Goal: Information Seeking & Learning: Learn about a topic

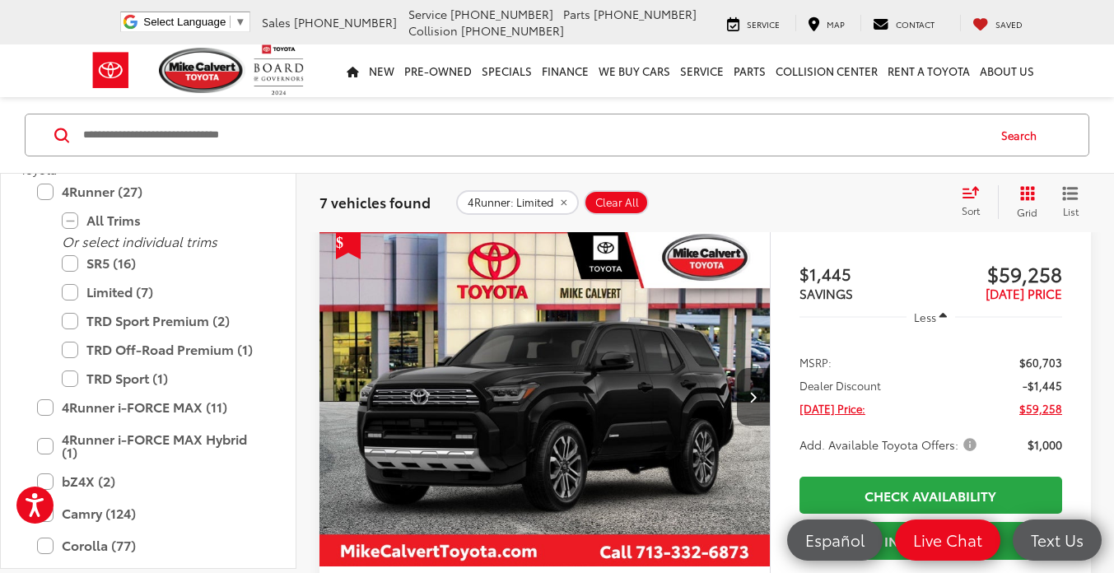
scroll to position [1390, 0]
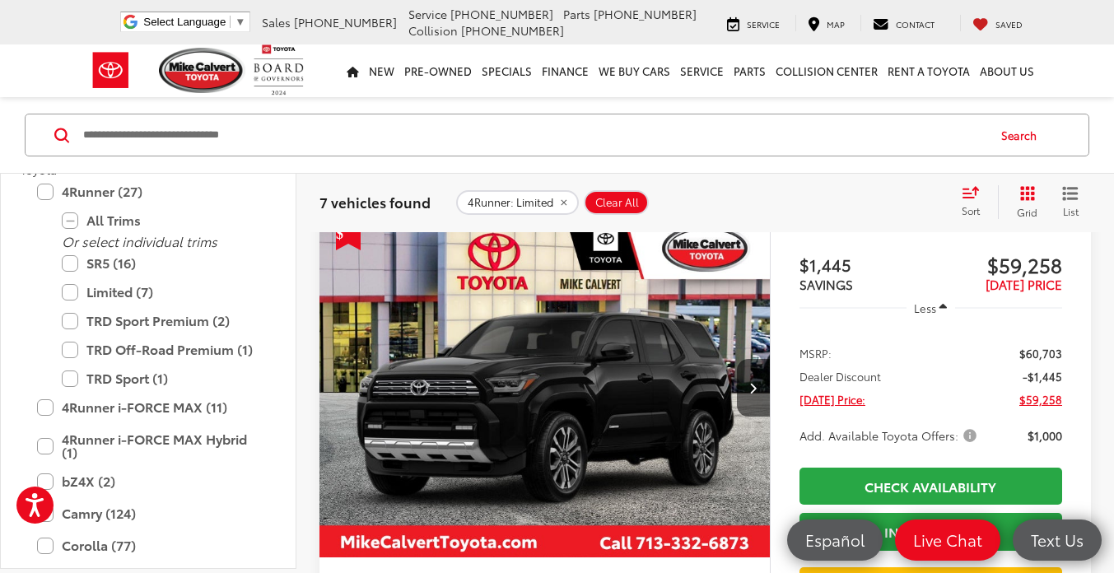
click at [589, 370] on img "2025 Toyota 4Runner Limited 0" at bounding box center [545, 388] width 453 height 339
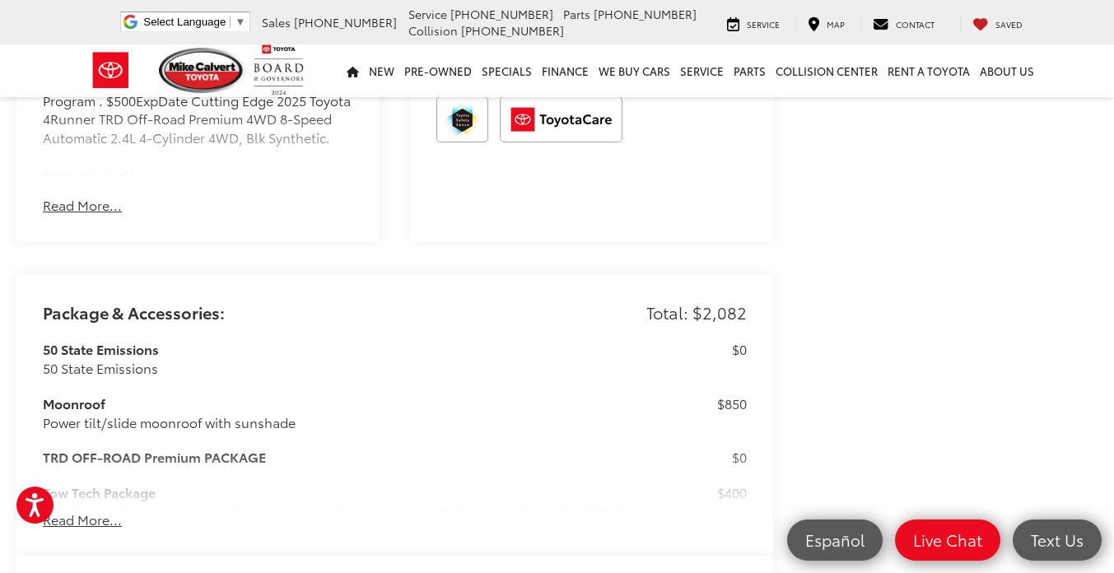
scroll to position [1373, 0]
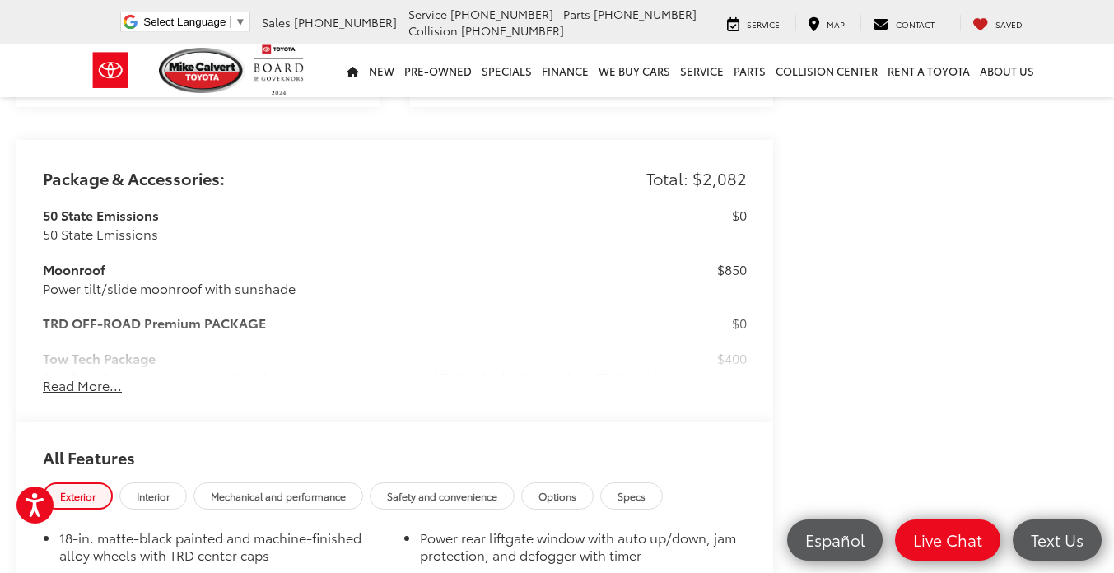
click at [85, 376] on button "Read More..." at bounding box center [82, 385] width 79 height 19
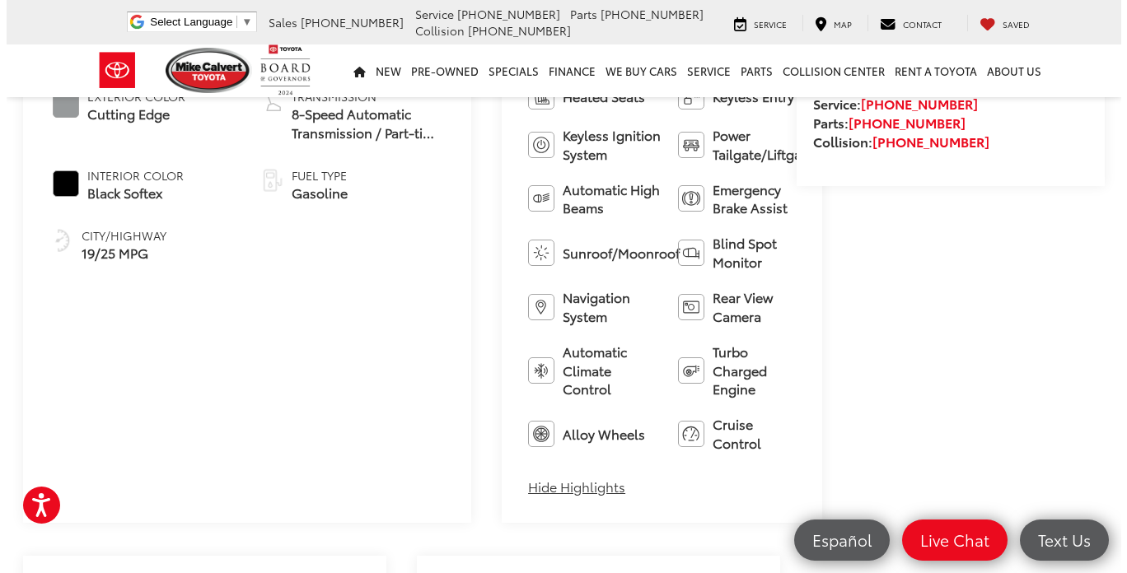
scroll to position [0, 0]
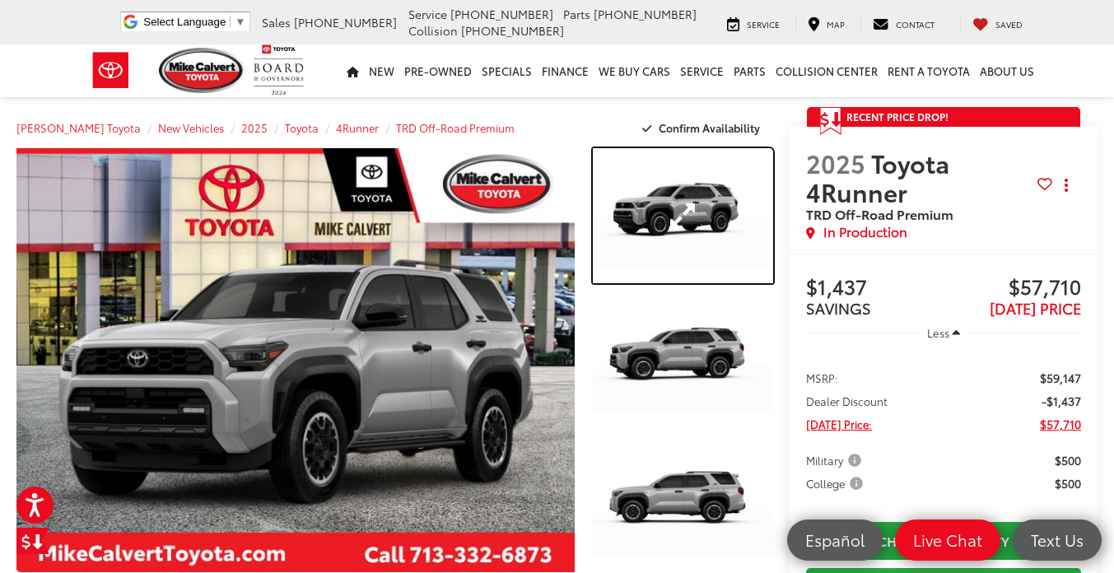
click at [653, 203] on link "Expand Photo 1" at bounding box center [683, 215] width 180 height 135
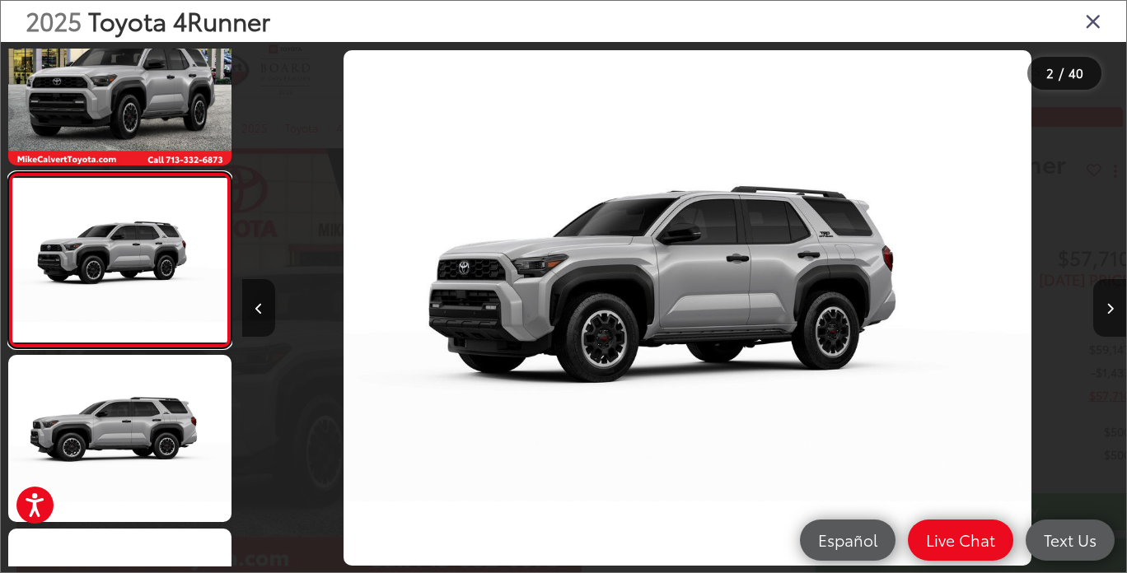
scroll to position [0, 884]
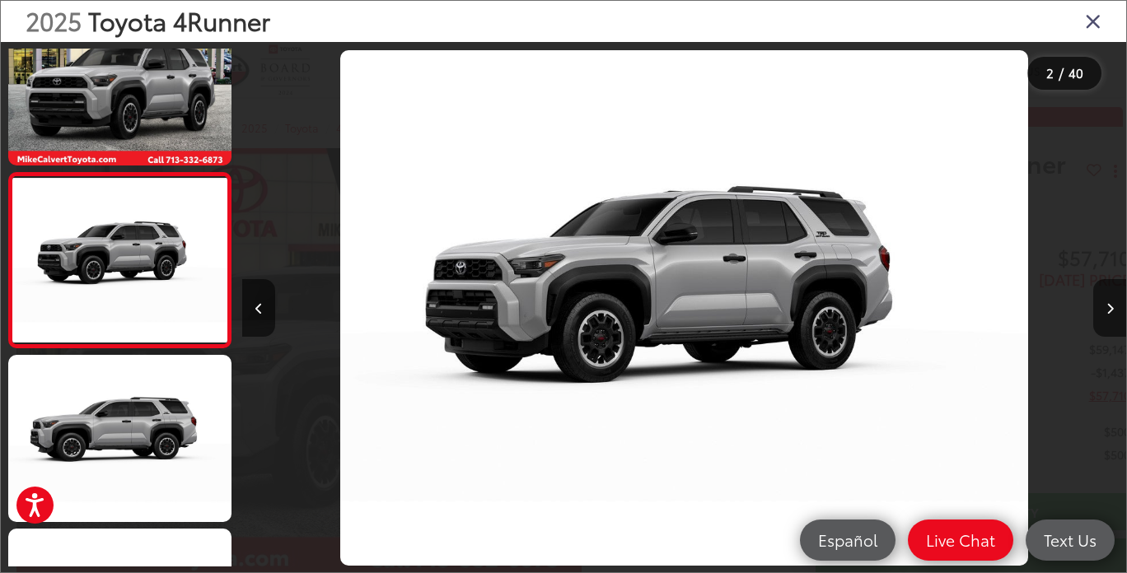
click at [1097, 318] on button "Next image" at bounding box center [1109, 308] width 33 height 58
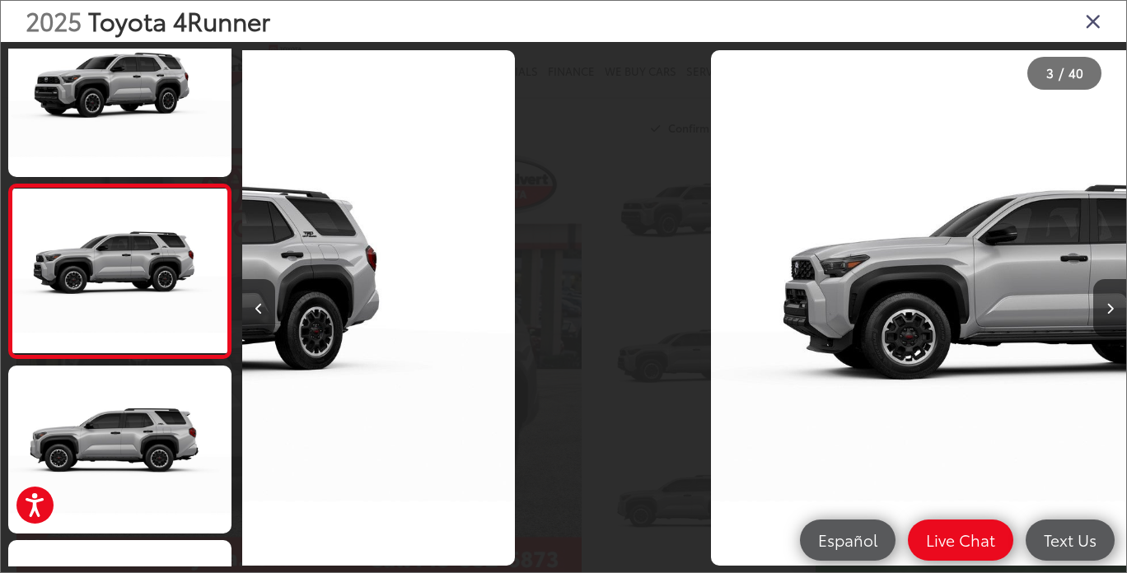
scroll to position [226, 0]
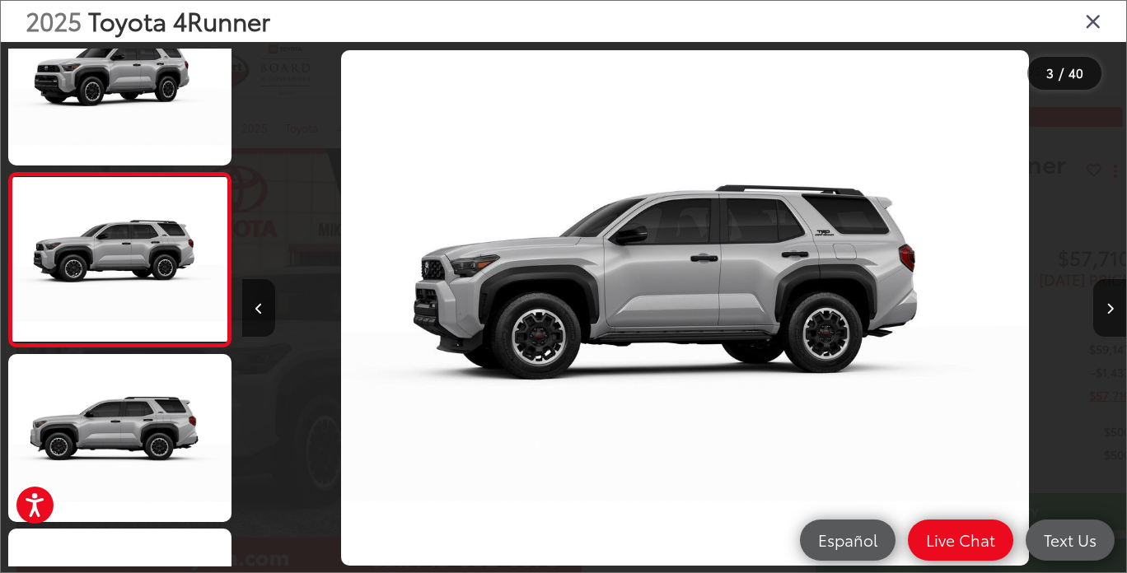
click at [1100, 318] on button "Next image" at bounding box center [1109, 308] width 33 height 58
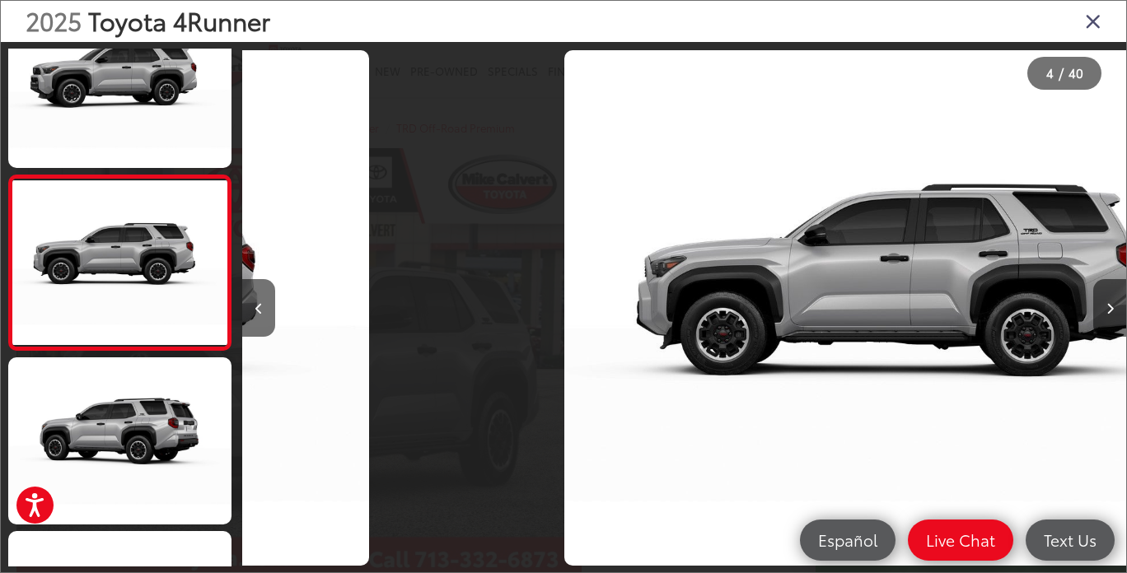
scroll to position [399, 0]
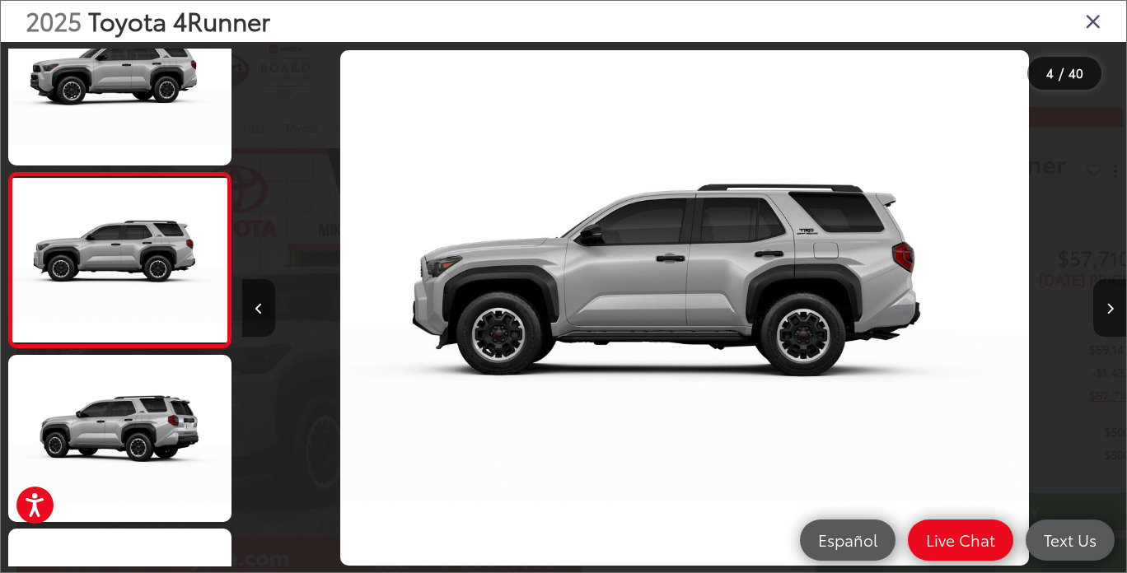
click at [1106, 321] on button "Next image" at bounding box center [1109, 308] width 33 height 58
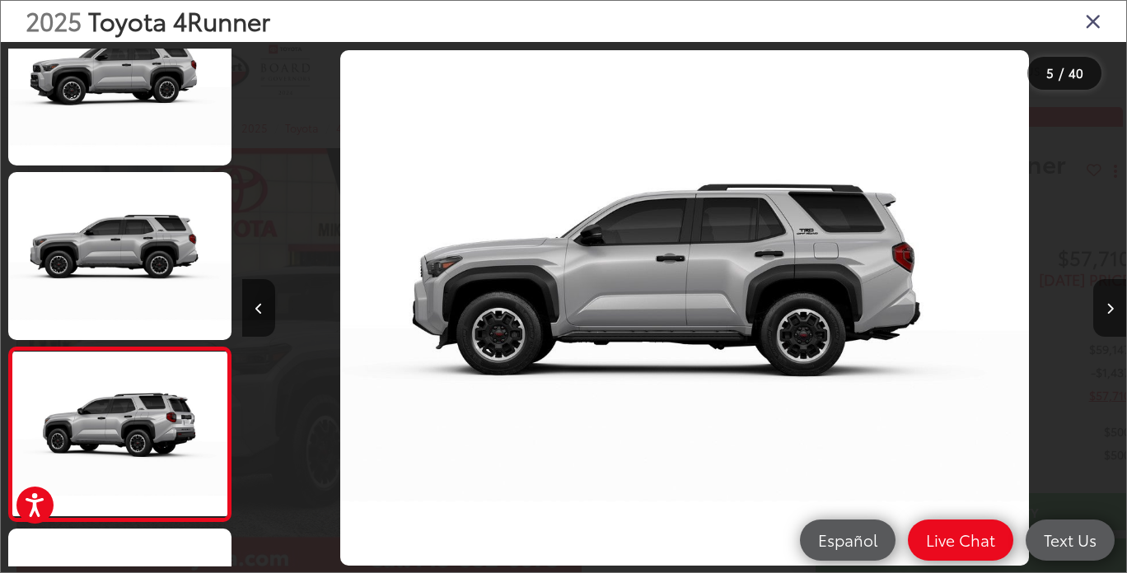
scroll to position [574, 0]
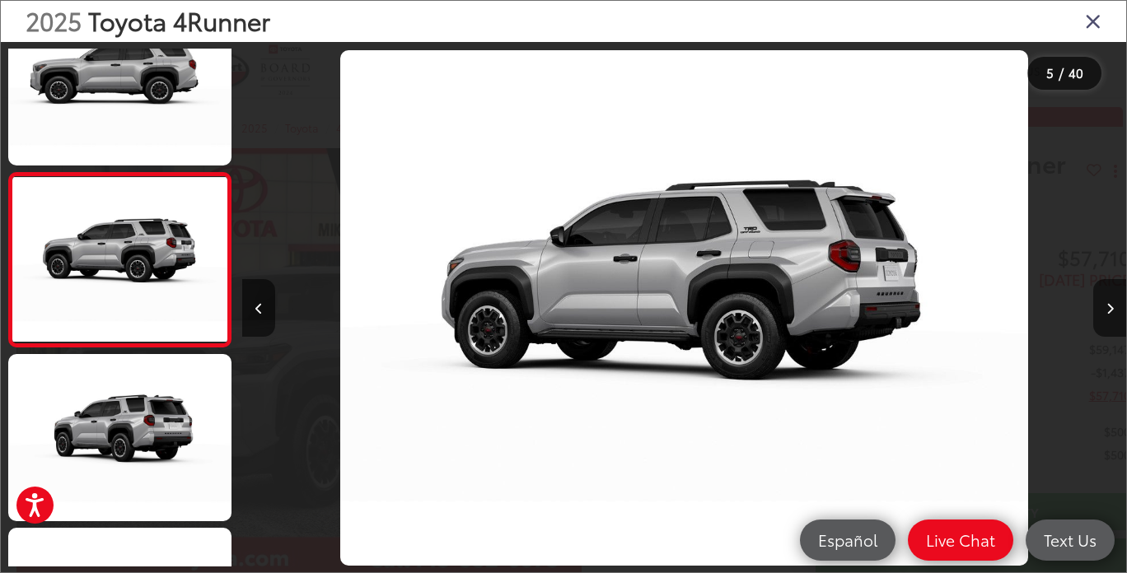
click at [1108, 307] on icon "Next image" at bounding box center [1109, 309] width 7 height 12
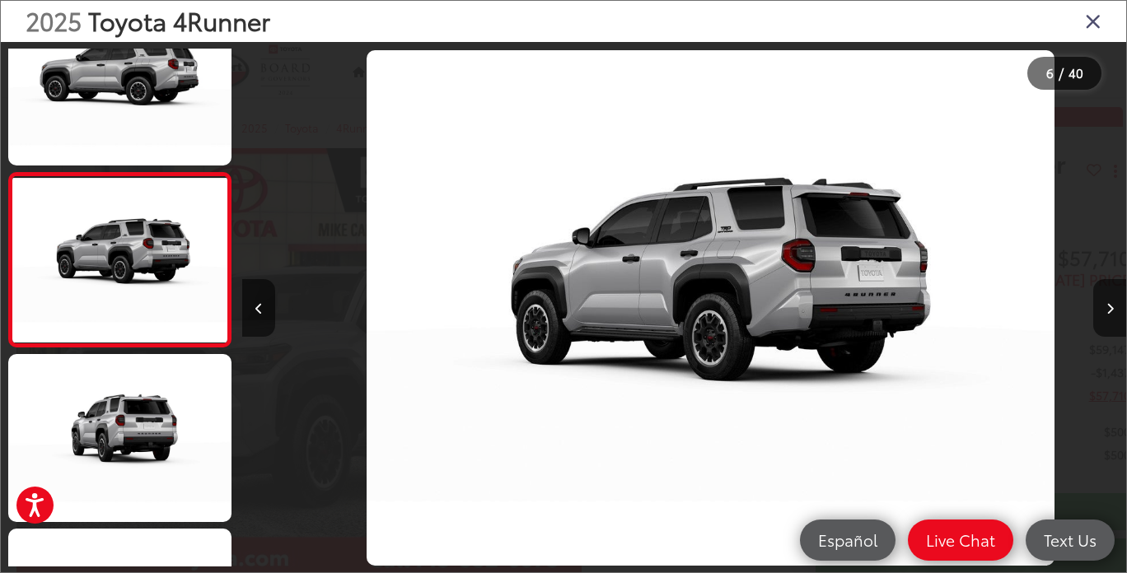
scroll to position [0, 4418]
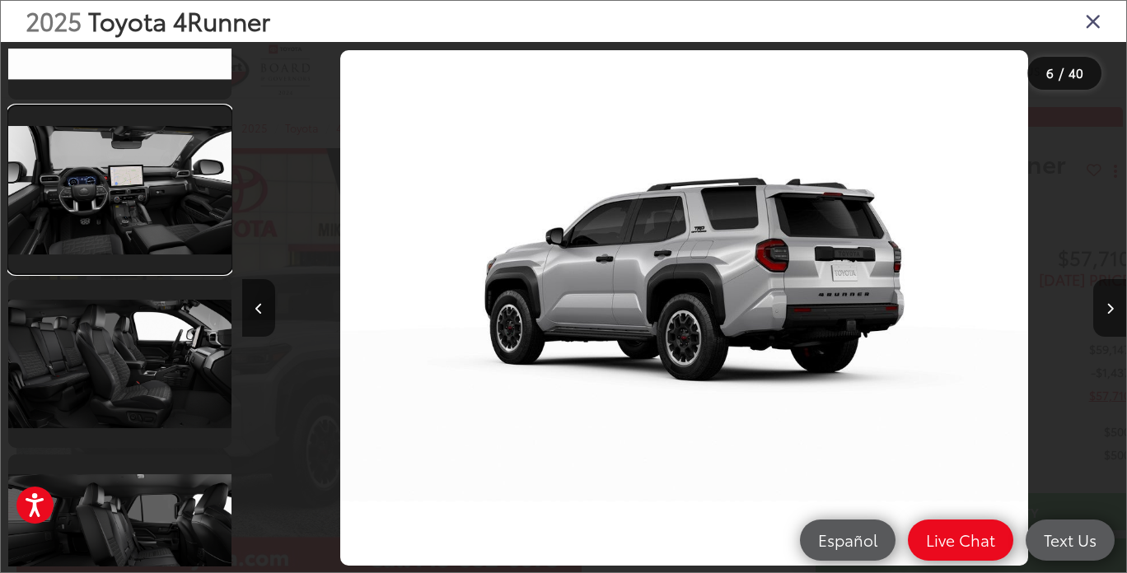
click at [145, 179] on link at bounding box center [119, 189] width 223 height 167
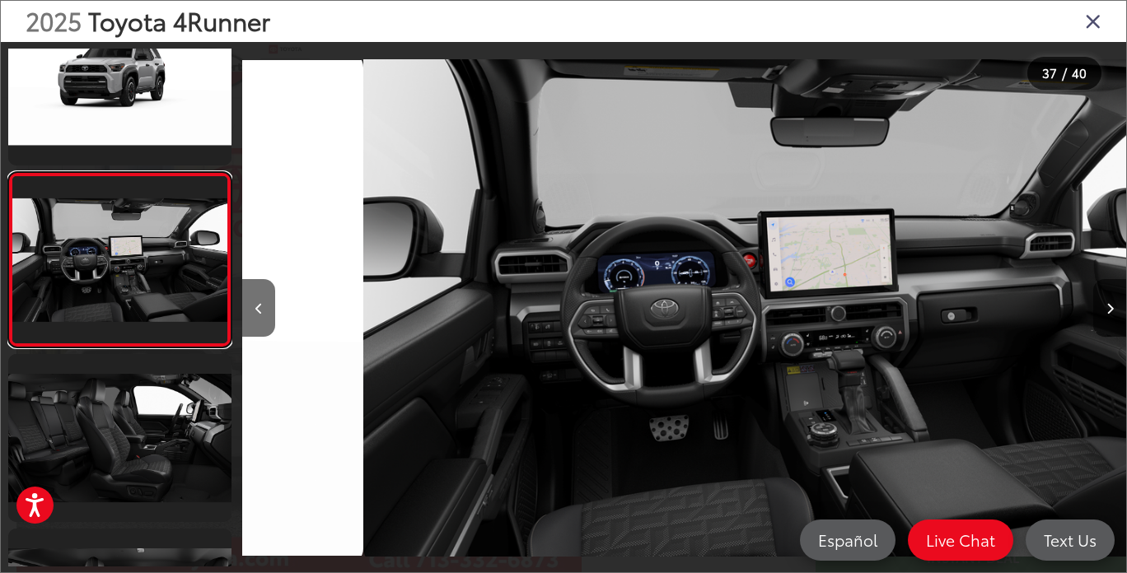
scroll to position [0, 31812]
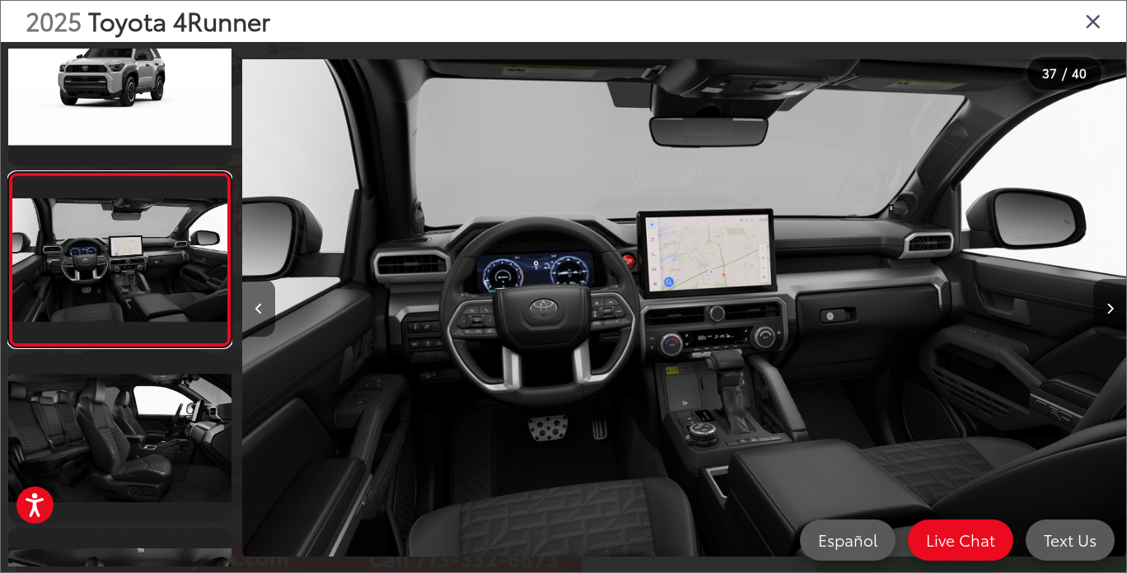
click at [148, 250] on link at bounding box center [119, 259] width 223 height 175
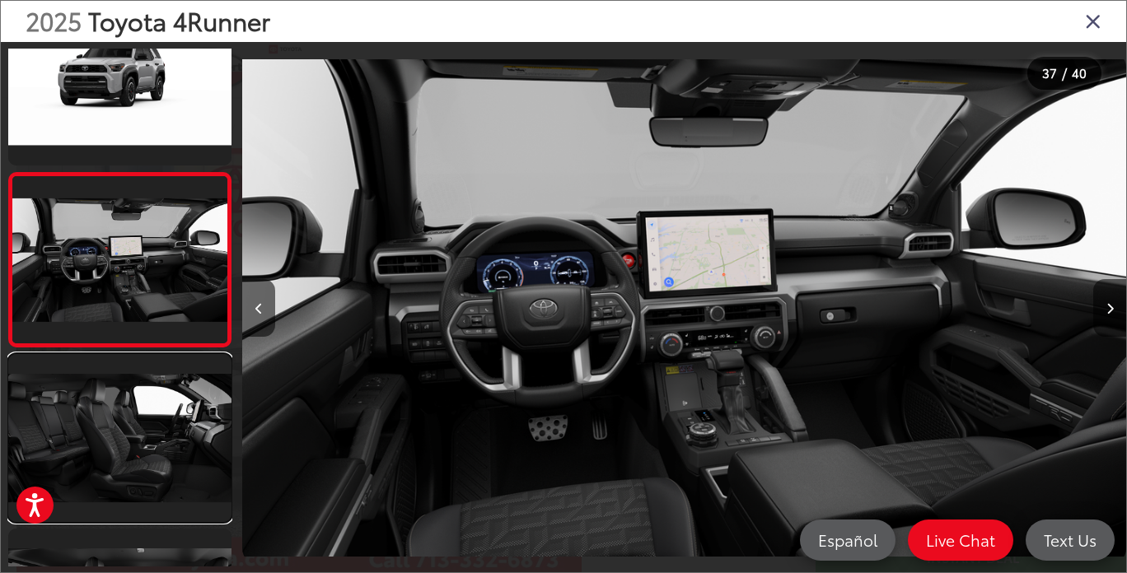
click at [144, 429] on link at bounding box center [119, 437] width 223 height 167
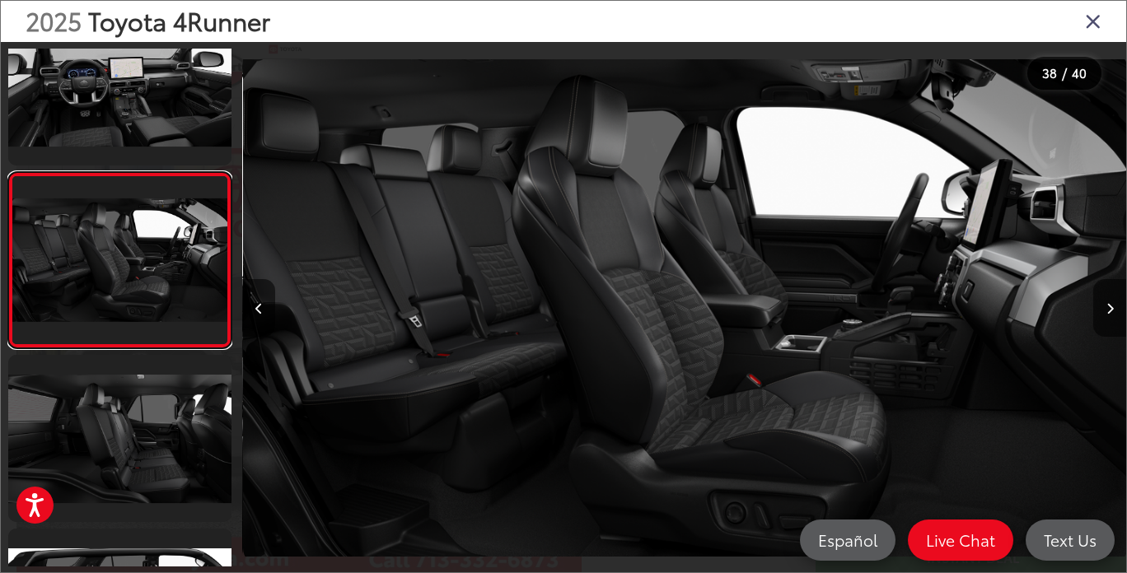
scroll to position [0, 32696]
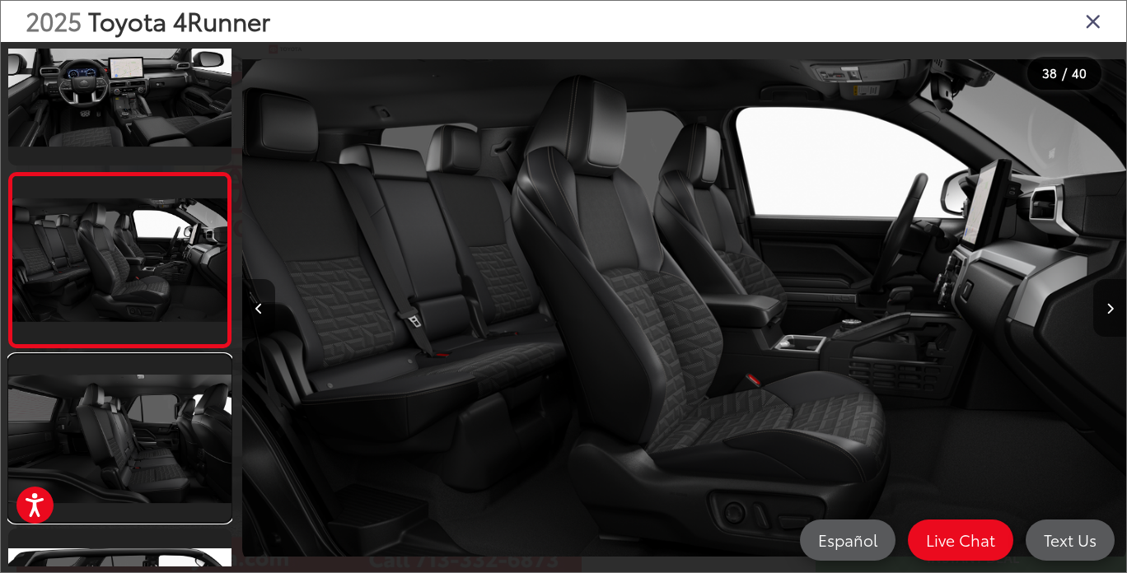
click at [161, 423] on link at bounding box center [119, 438] width 223 height 167
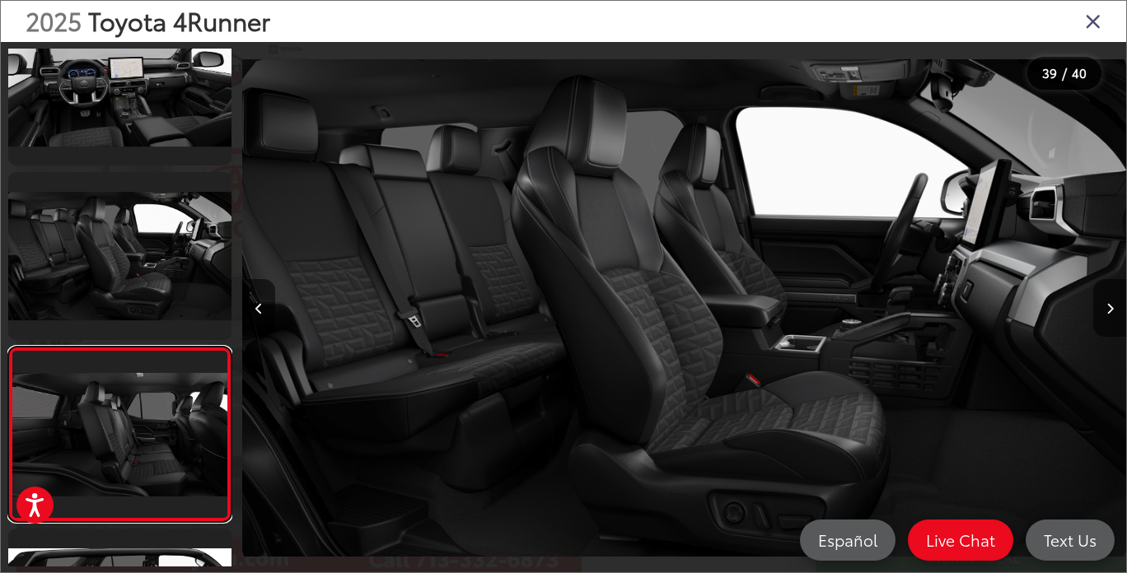
scroll to position [0, 0]
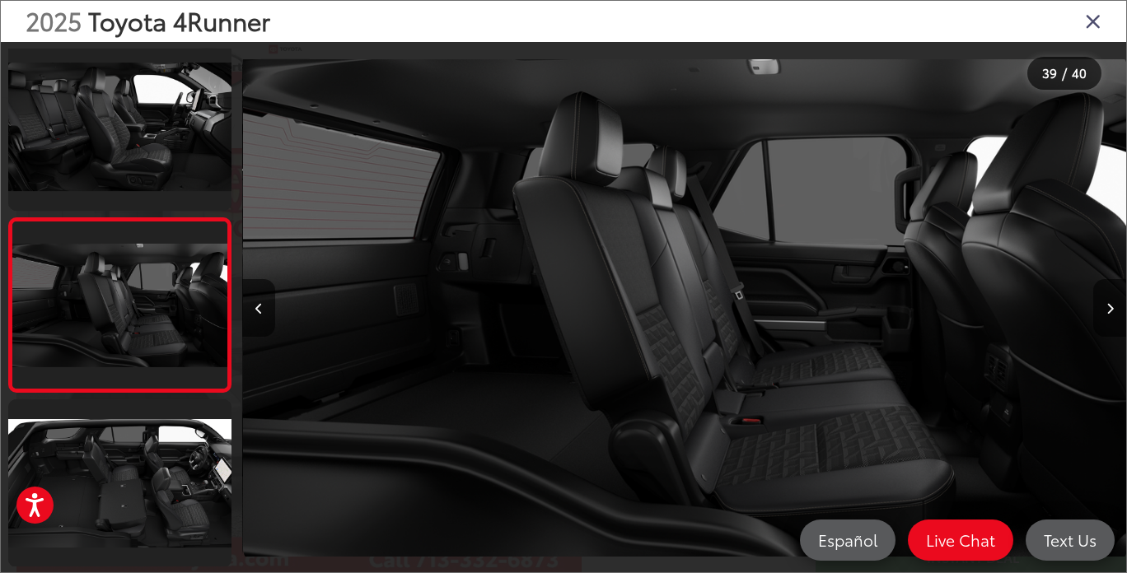
click at [129, 465] on link at bounding box center [119, 482] width 223 height 167
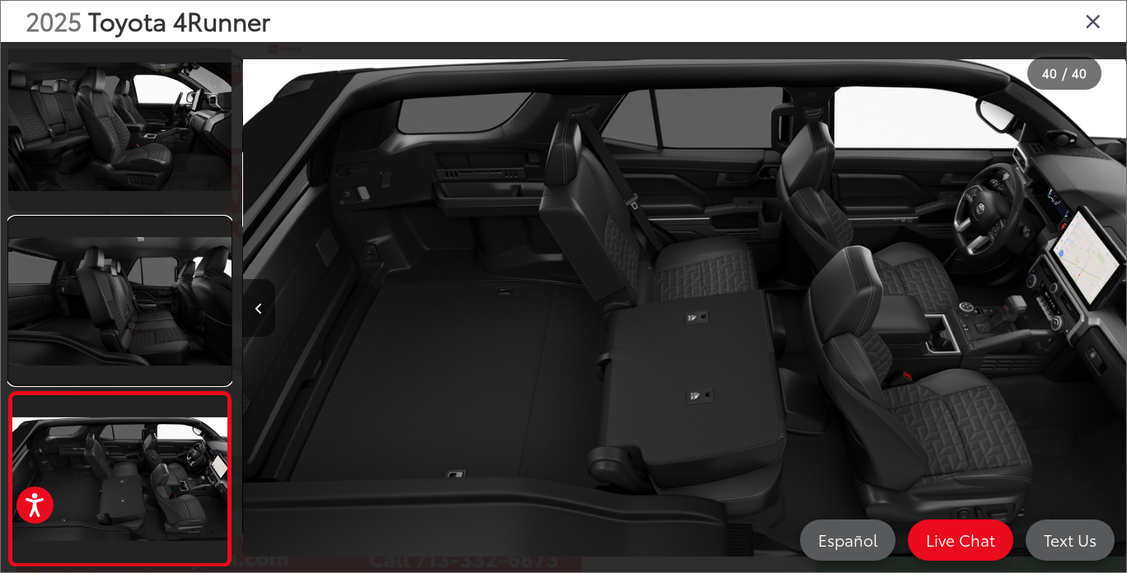
click at [154, 298] on link at bounding box center [119, 300] width 223 height 167
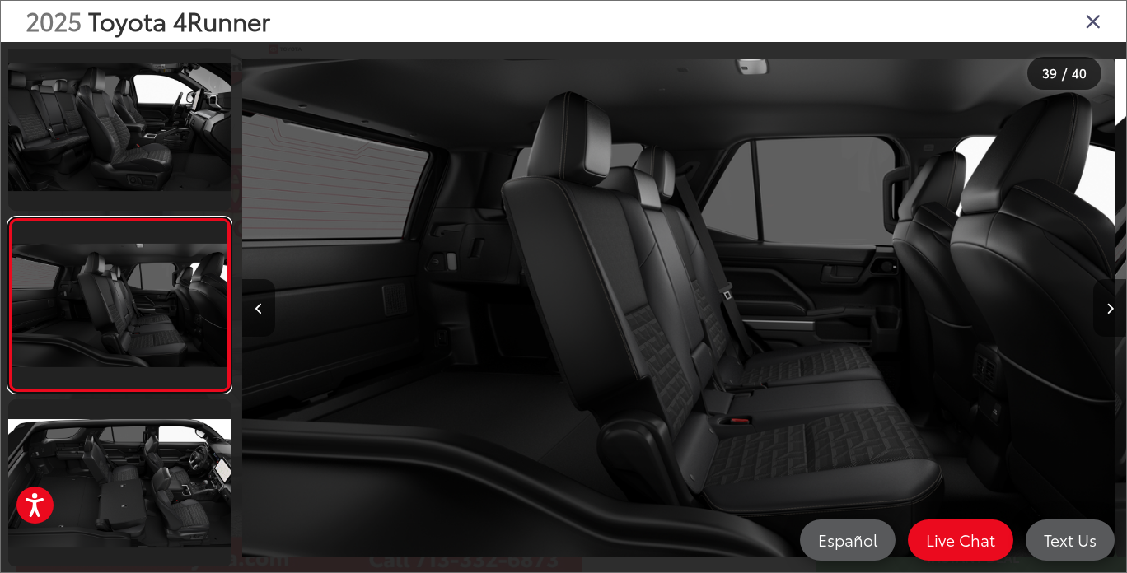
scroll to position [0, 33579]
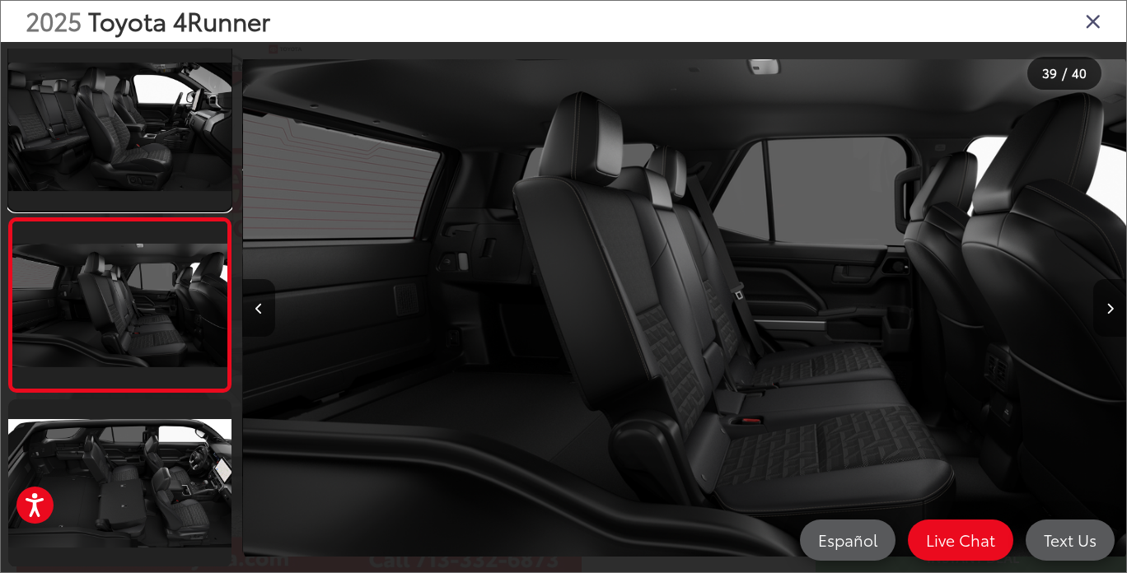
click at [161, 137] on link at bounding box center [119, 126] width 223 height 167
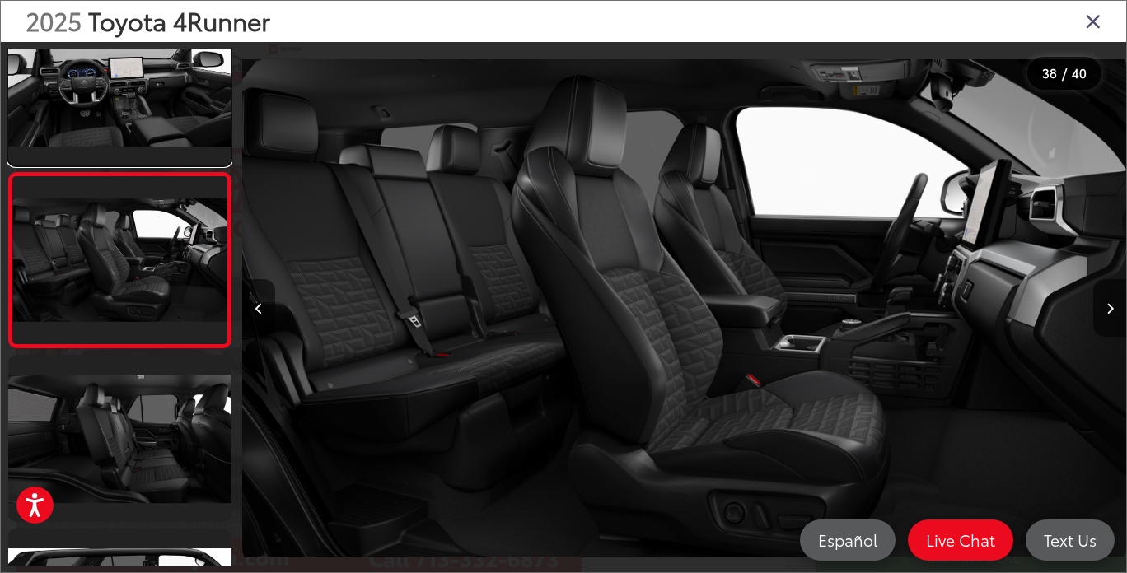
click at [156, 94] on link at bounding box center [119, 81] width 223 height 167
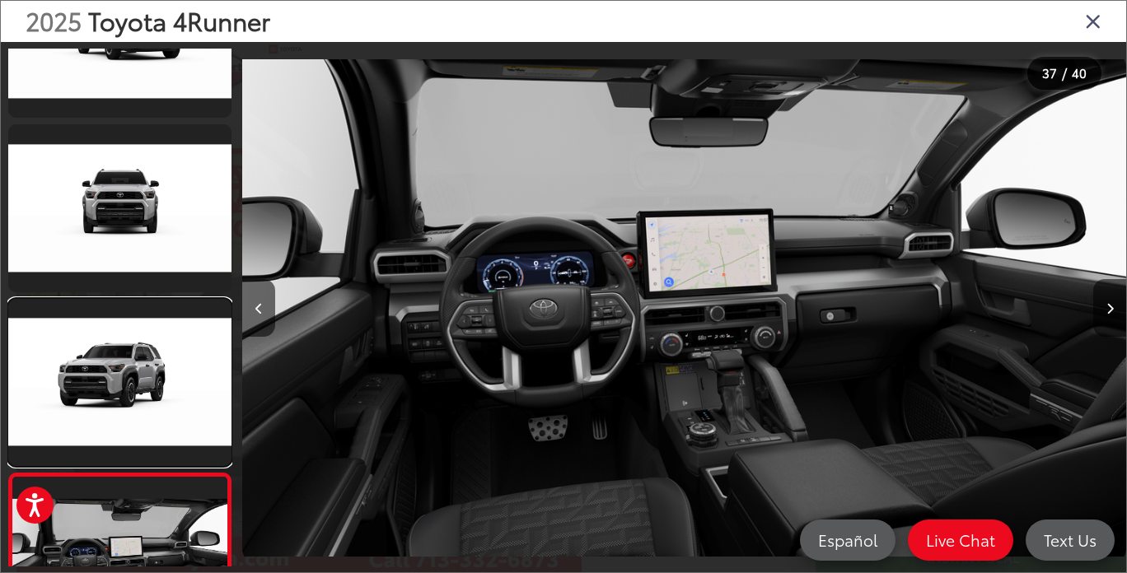
click at [158, 359] on link at bounding box center [119, 382] width 223 height 167
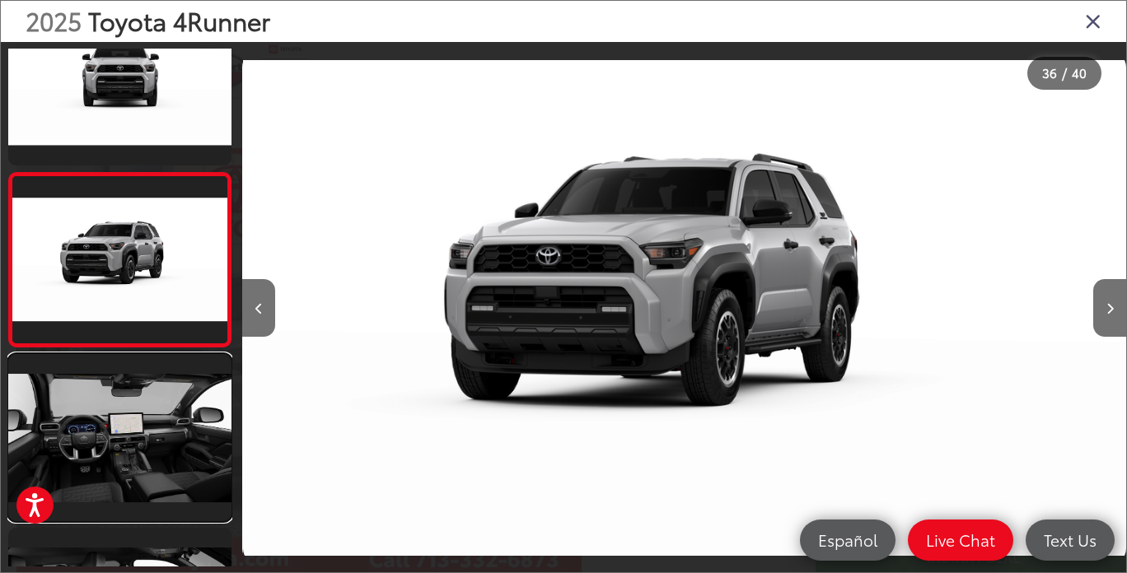
click at [144, 427] on link at bounding box center [119, 437] width 223 height 167
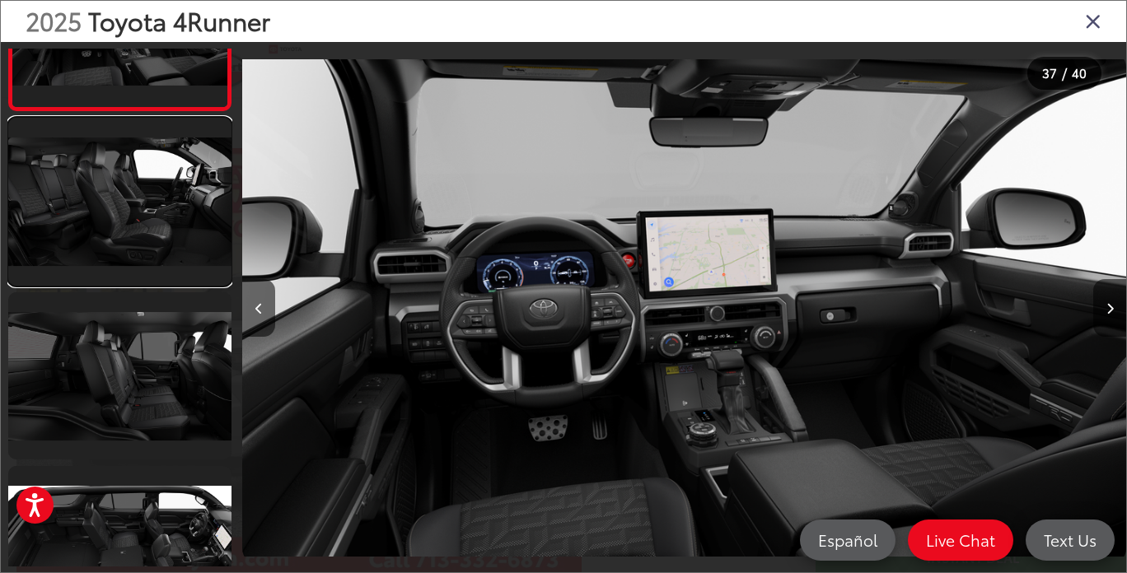
click at [157, 211] on link at bounding box center [119, 201] width 223 height 167
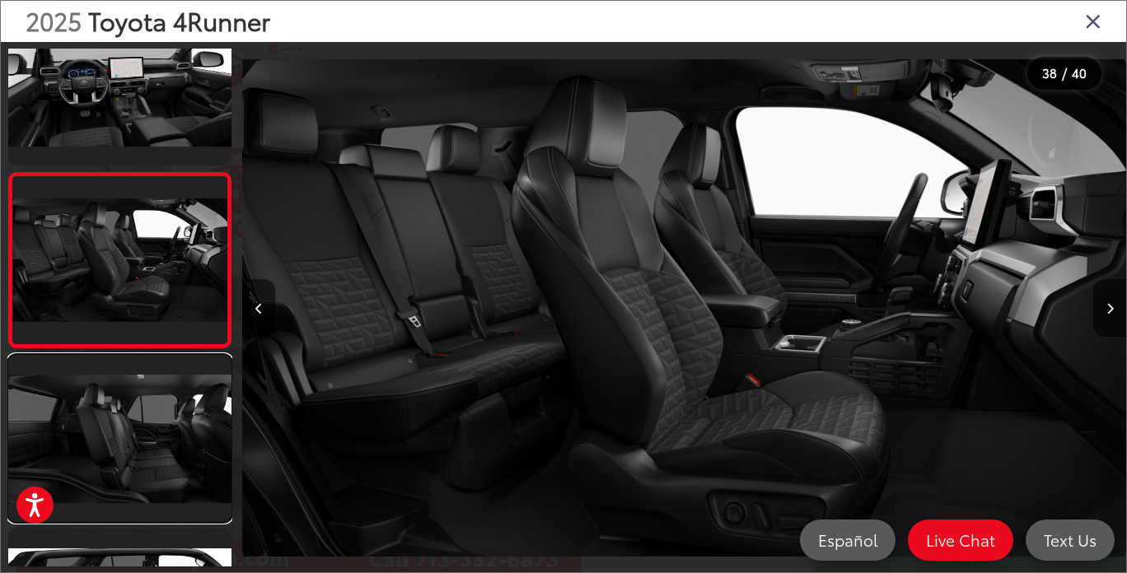
click at [151, 418] on link at bounding box center [119, 438] width 223 height 167
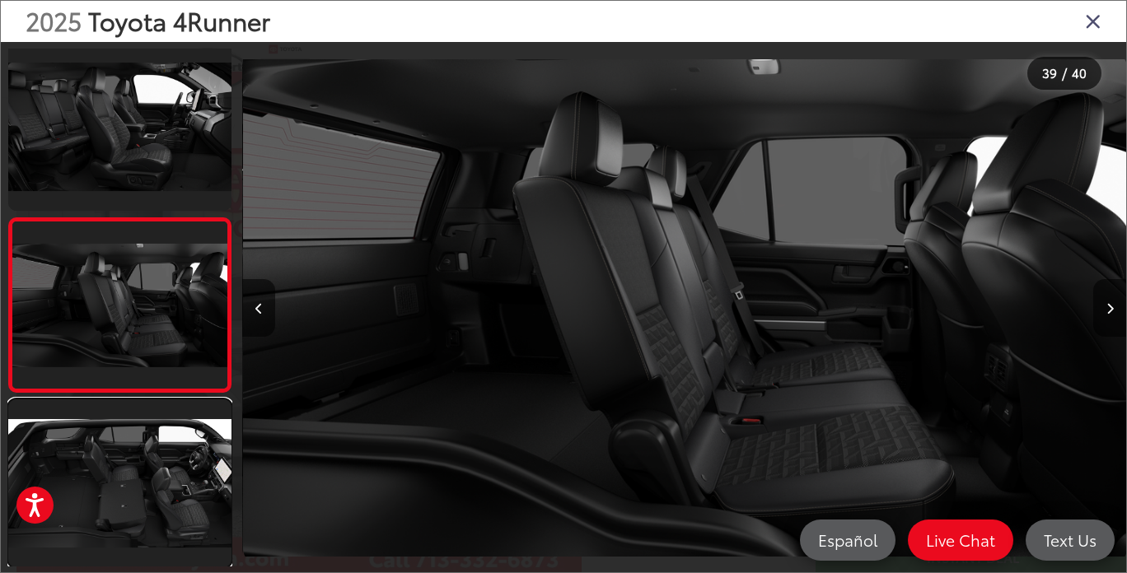
click at [152, 479] on link at bounding box center [119, 482] width 223 height 167
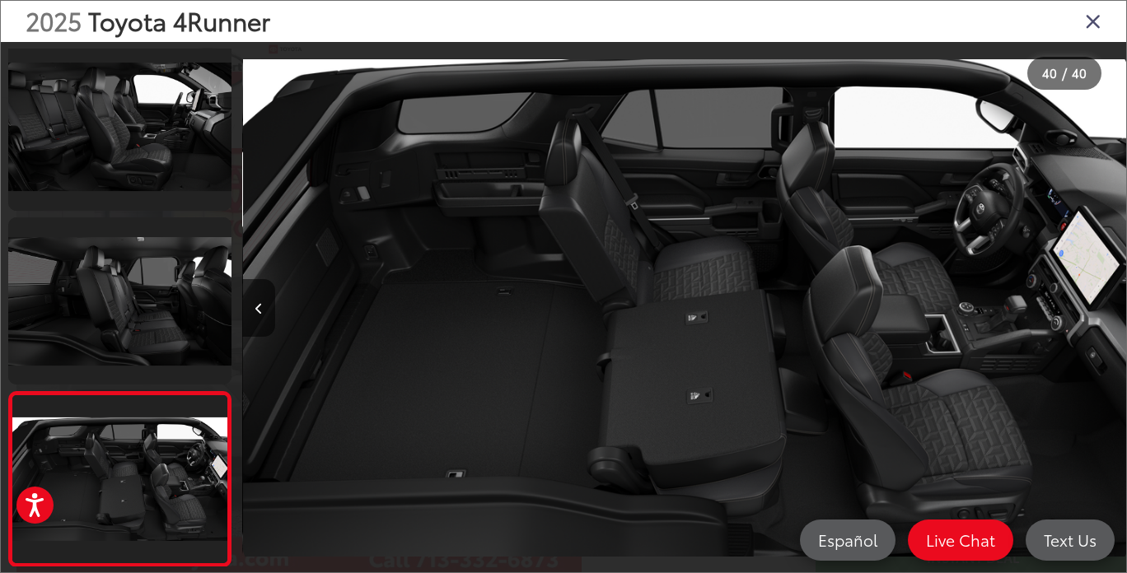
click at [489, 329] on img "2025 Toyota 4Runner TRD Off-Road Premium 39" at bounding box center [685, 308] width 884 height 516
click at [489, 348] on img "2025 Toyota 4Runner TRD Off-Road Premium 39" at bounding box center [685, 308] width 884 height 516
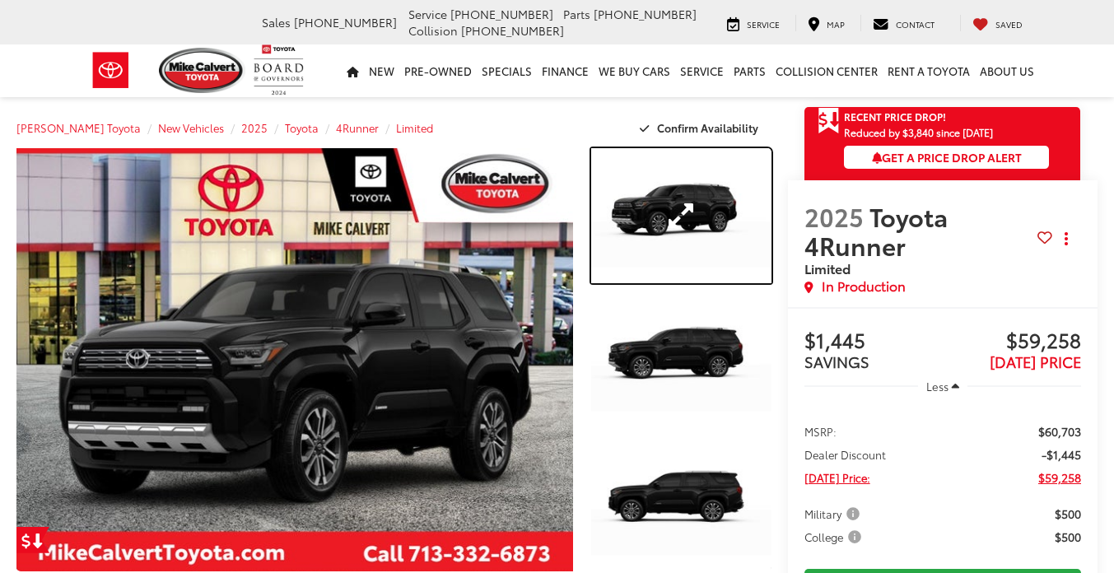
click at [649, 197] on link "Expand Photo 1" at bounding box center [681, 215] width 180 height 135
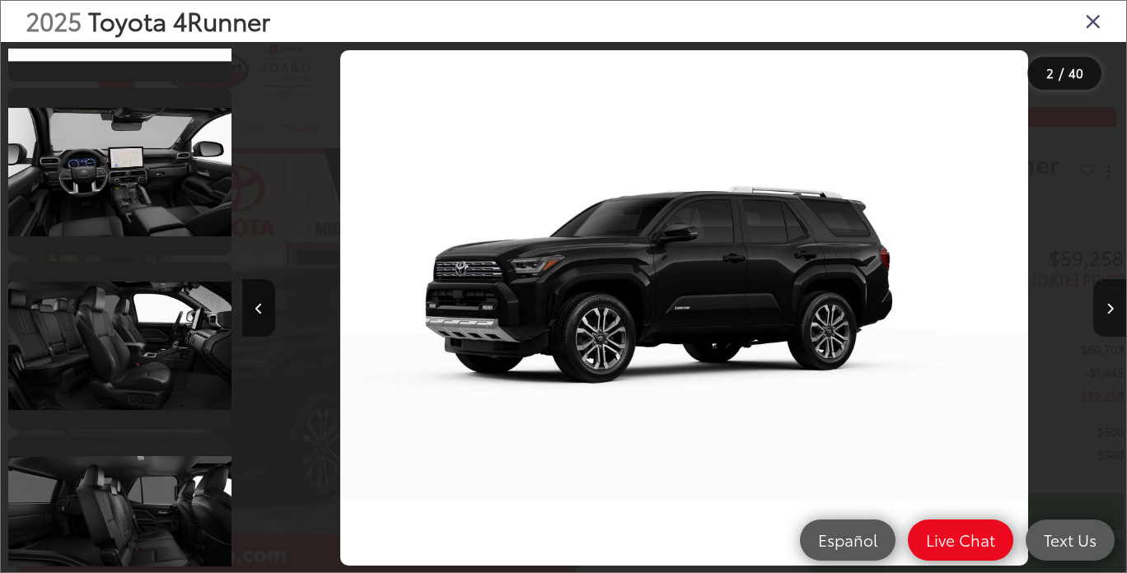
scroll to position [6225, 0]
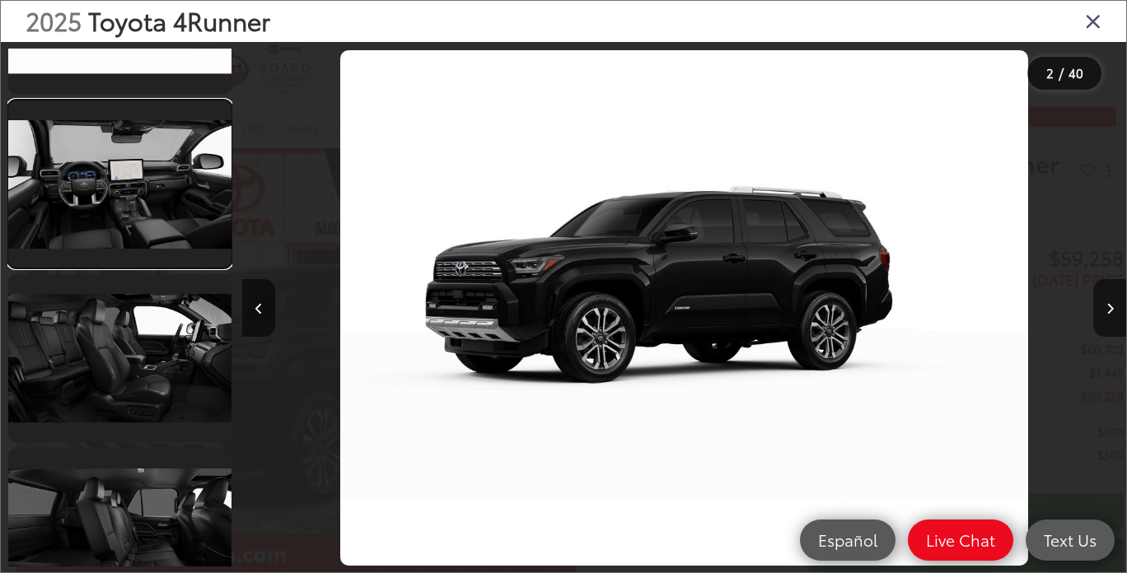
click at [155, 182] on link at bounding box center [119, 183] width 223 height 167
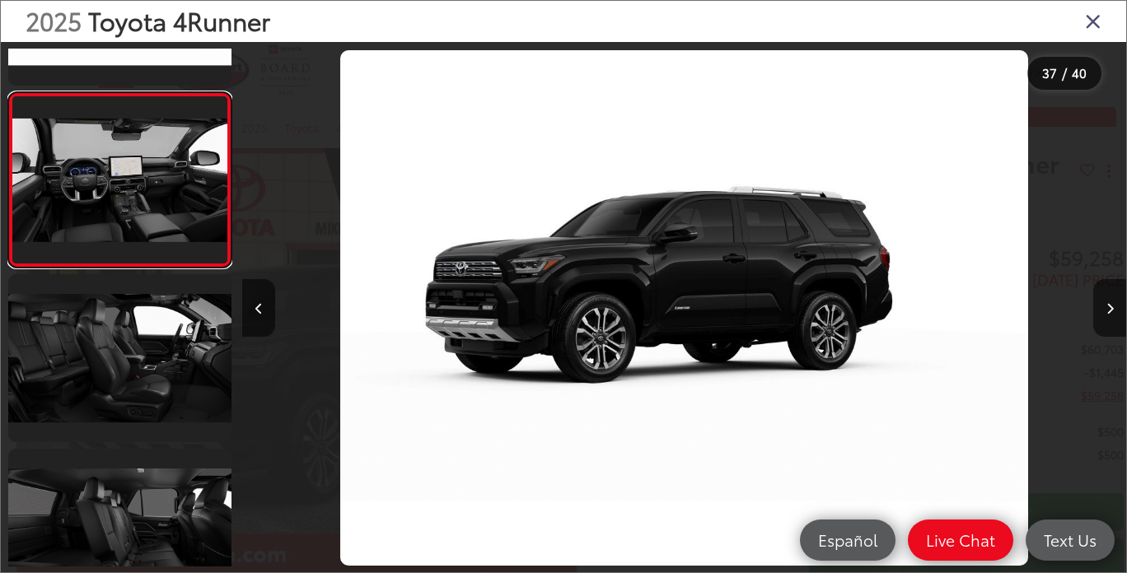
scroll to position [0, 15476]
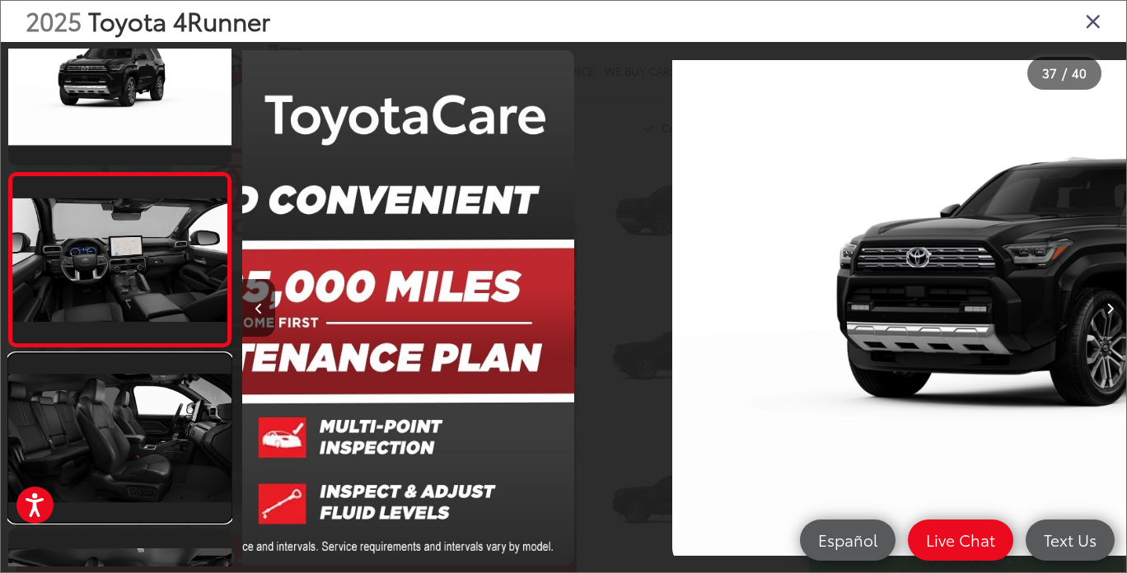
click at [131, 410] on link at bounding box center [119, 437] width 223 height 167
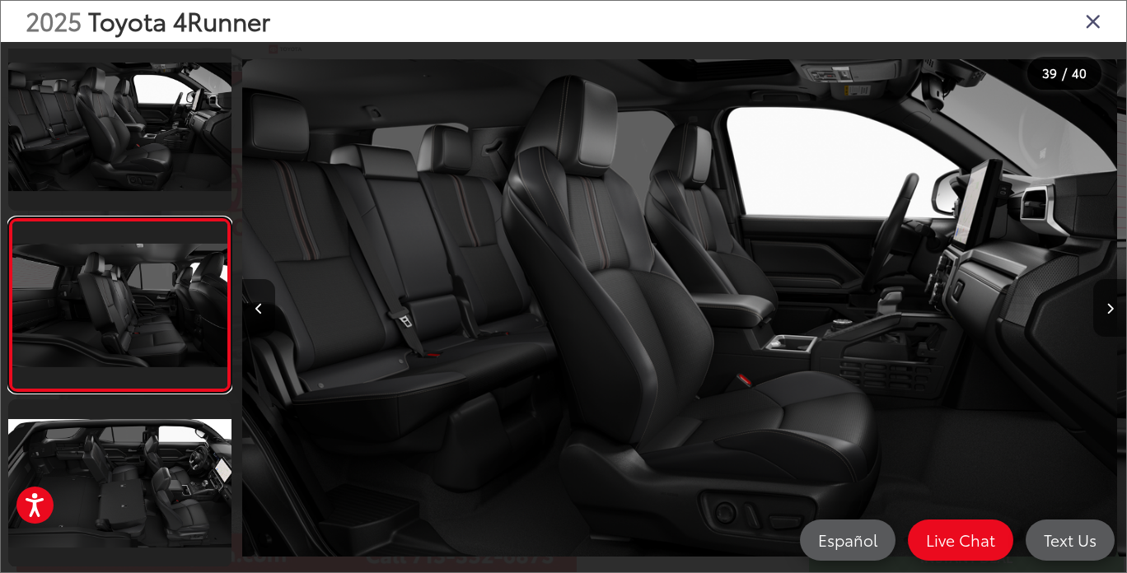
scroll to position [0, 33579]
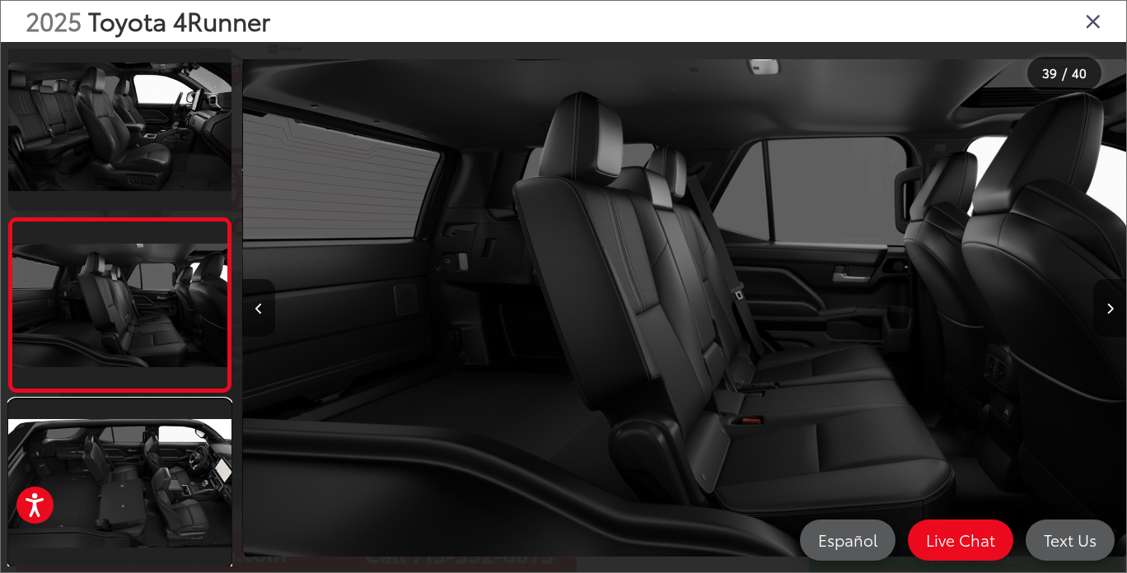
click at [131, 465] on link at bounding box center [119, 482] width 223 height 167
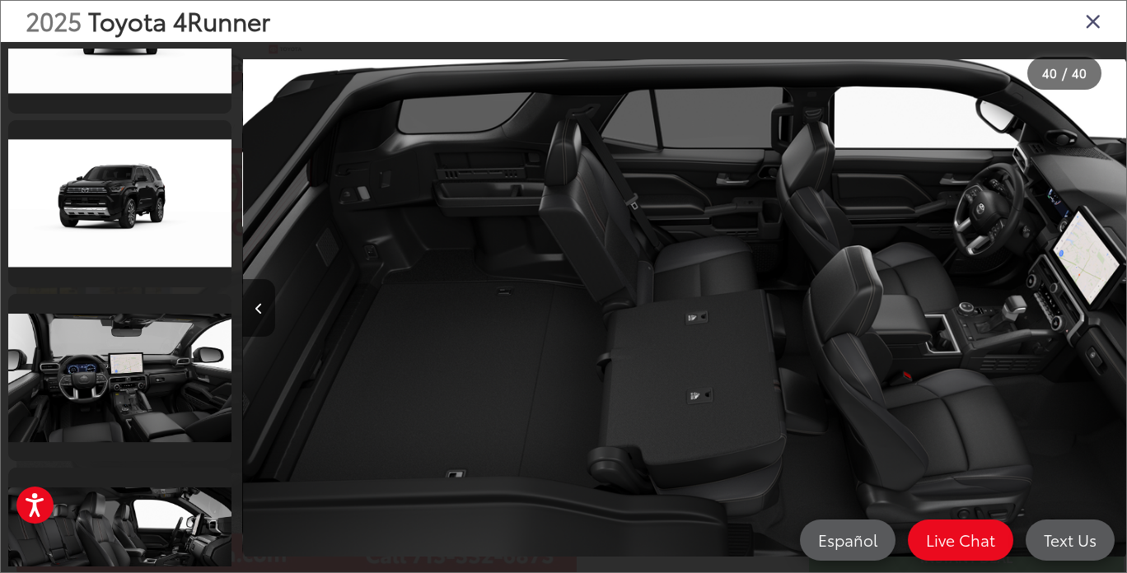
scroll to position [6023, 0]
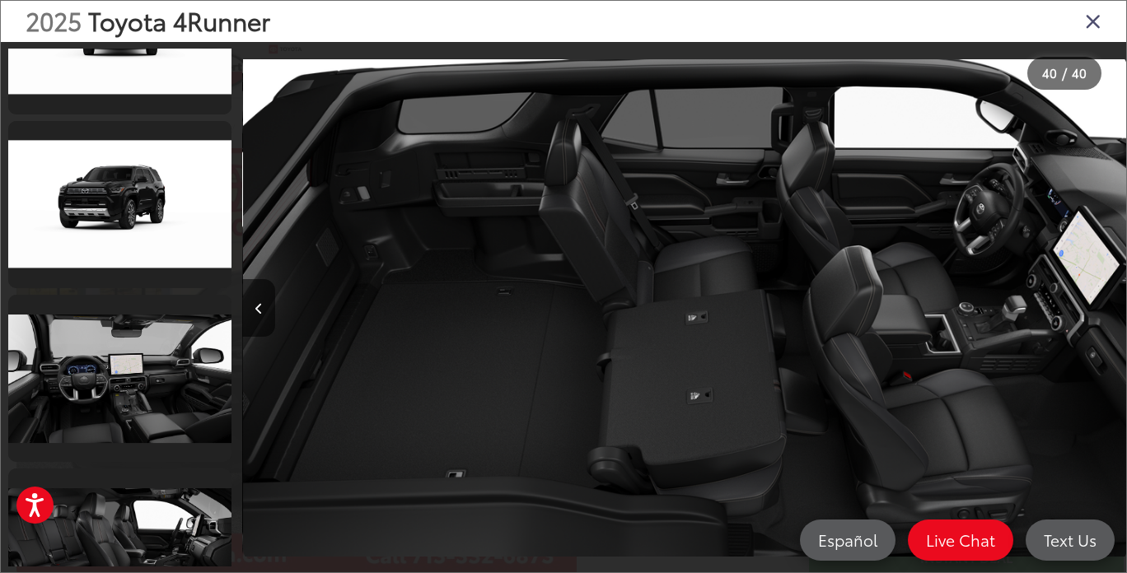
click at [162, 365] on link at bounding box center [119, 378] width 223 height 167
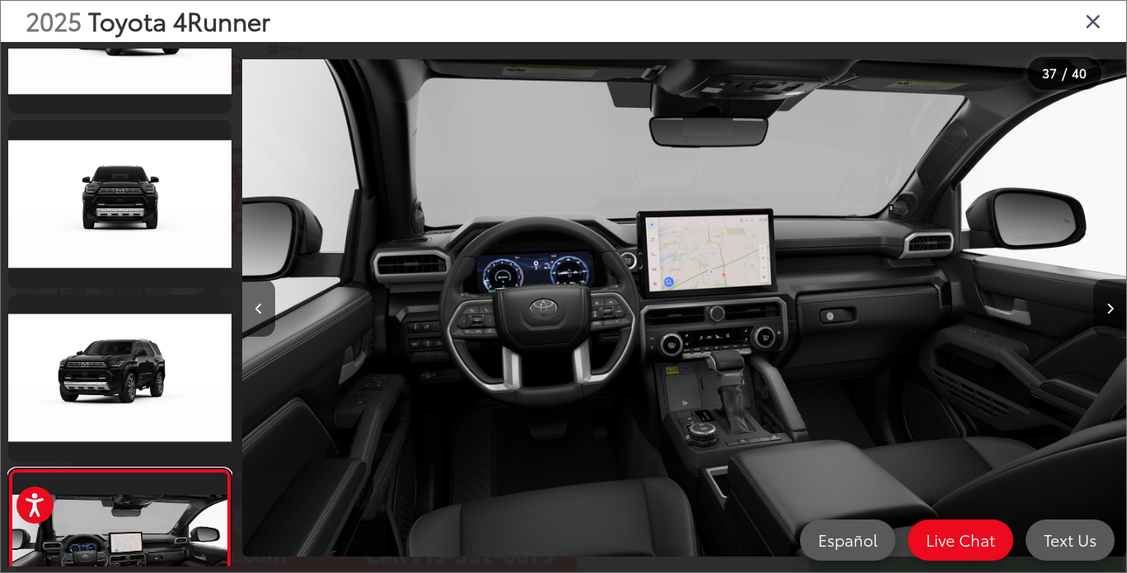
scroll to position [5847, 0]
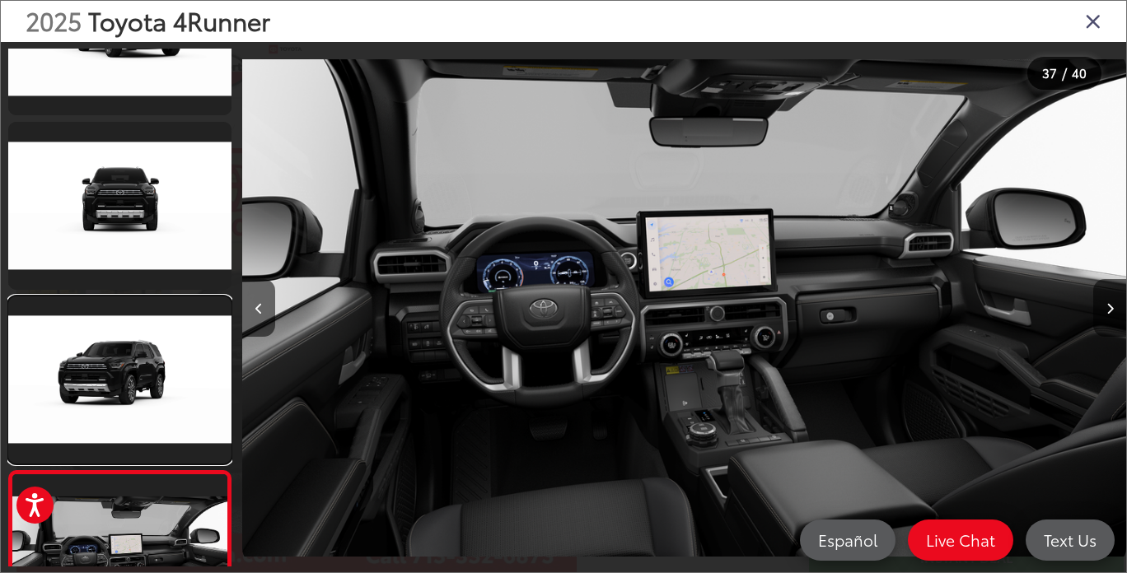
click at [152, 355] on link at bounding box center [119, 380] width 223 height 167
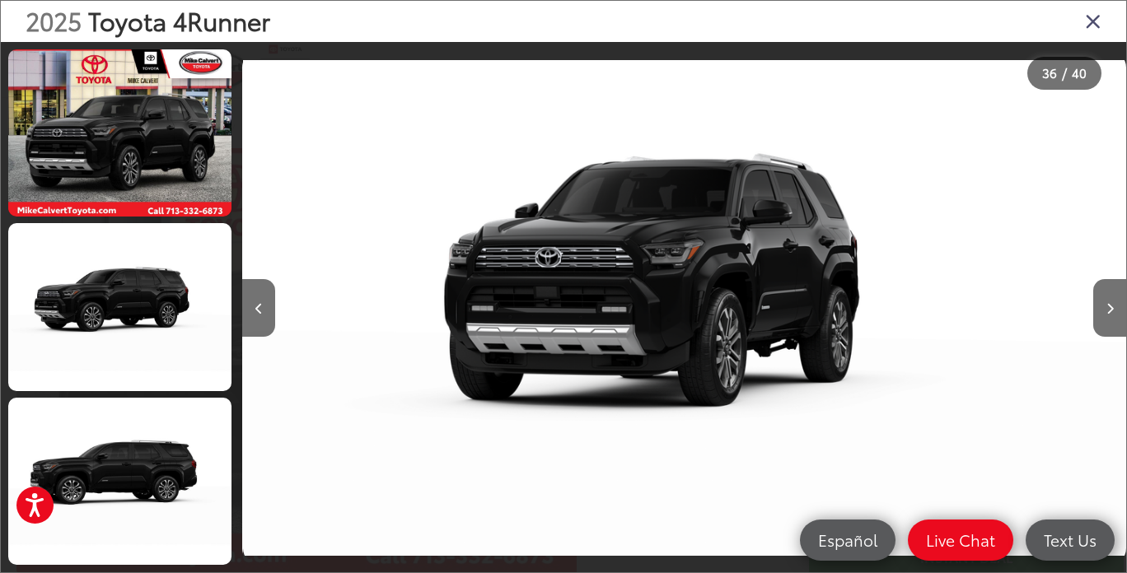
scroll to position [0, 30928]
click at [1113, 316] on button "Next image" at bounding box center [1109, 308] width 33 height 58
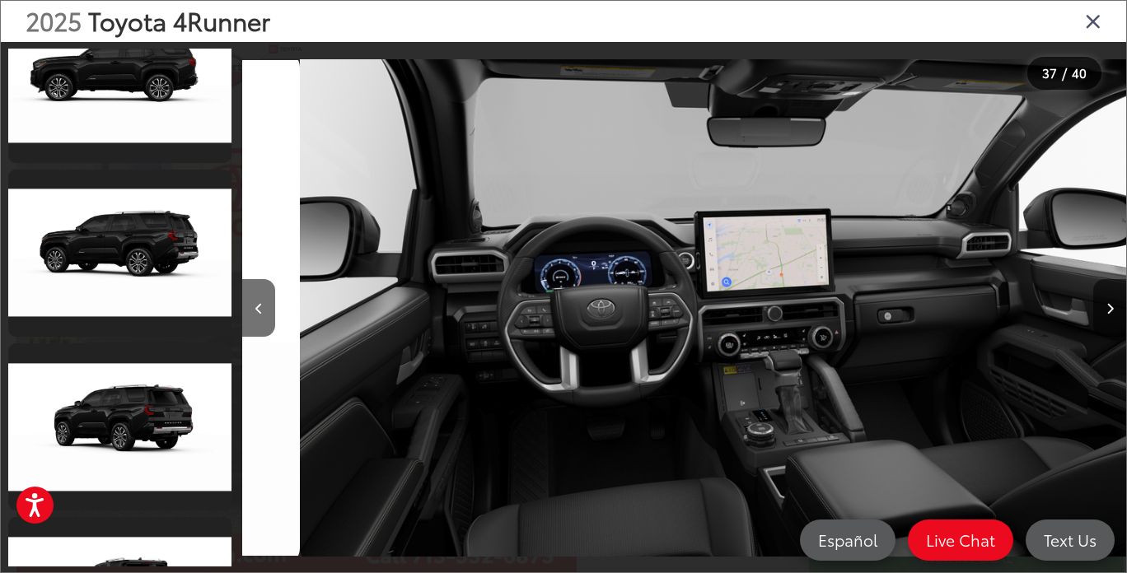
scroll to position [0, 0]
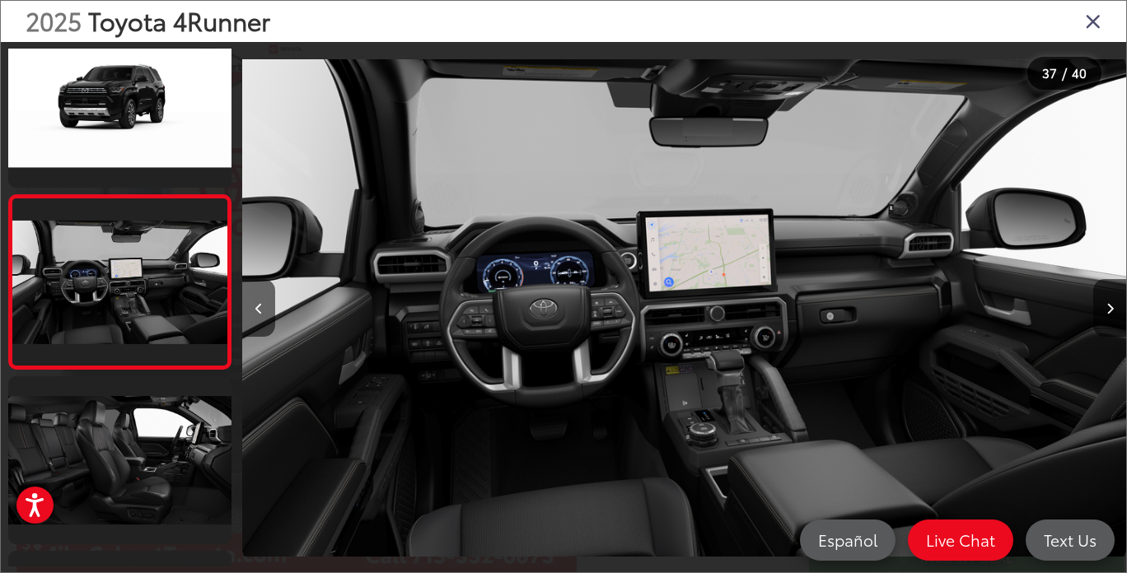
click at [1097, 26] on icon "Close gallery" at bounding box center [1093, 20] width 16 height 21
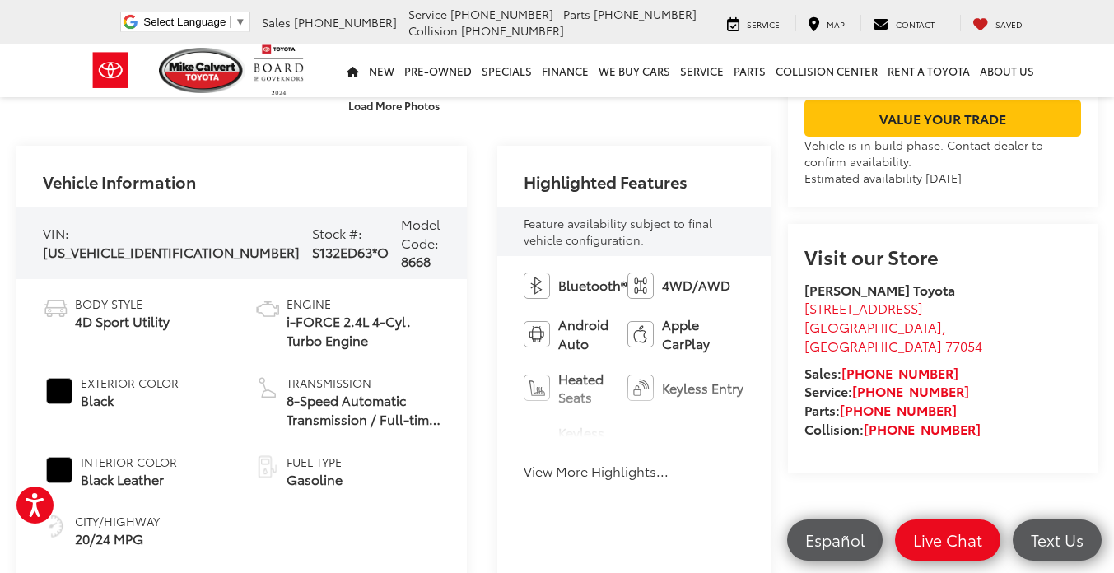
click at [524, 462] on button "View More Highlights..." at bounding box center [596, 471] width 145 height 19
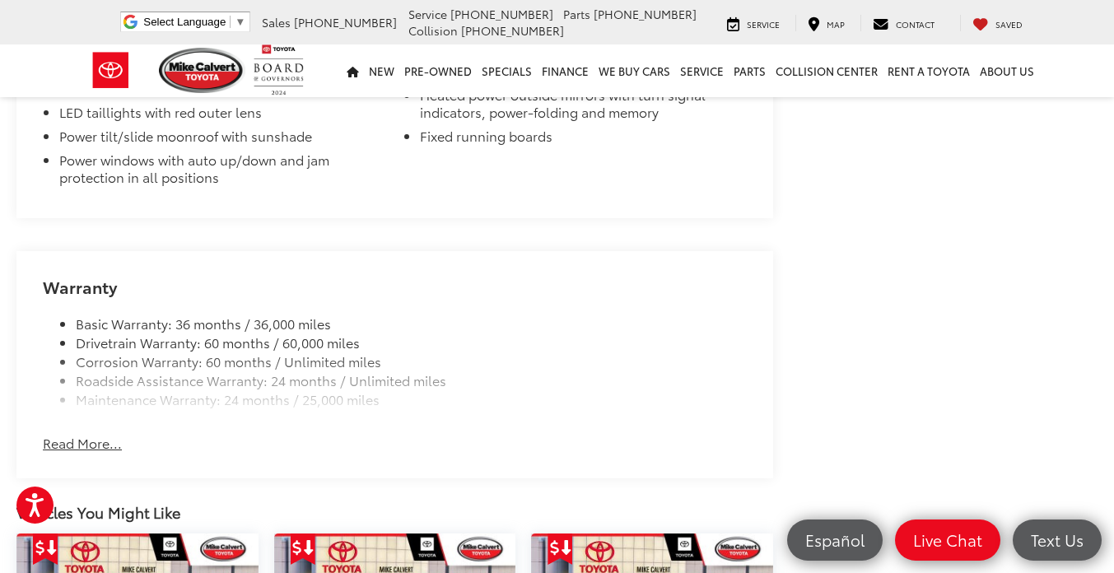
scroll to position [2179, 0]
